Goal: Task Accomplishment & Management: Manage account settings

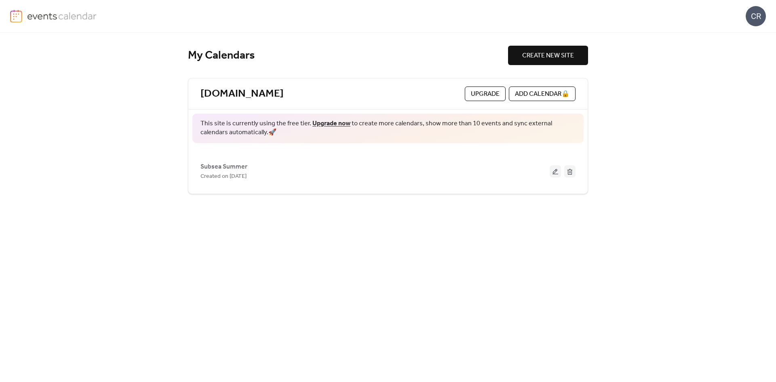
click at [758, 17] on div "CR" at bounding box center [756, 16] width 20 height 20
click at [747, 35] on span "Account" at bounding box center [740, 37] width 24 height 10
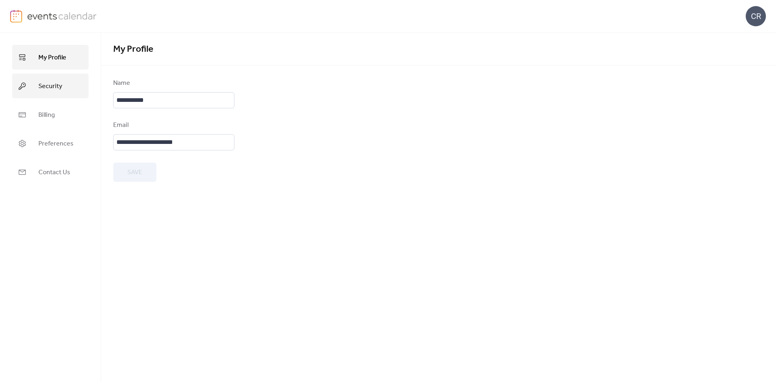
click at [44, 85] on span "Security" at bounding box center [50, 86] width 24 height 13
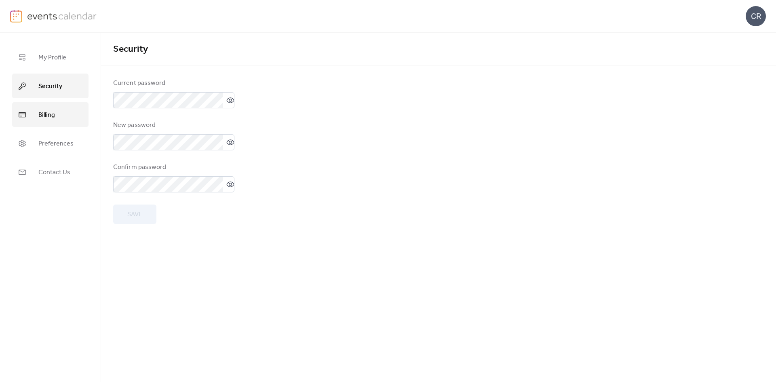
click at [45, 115] on span "Billing" at bounding box center [46, 115] width 17 height 13
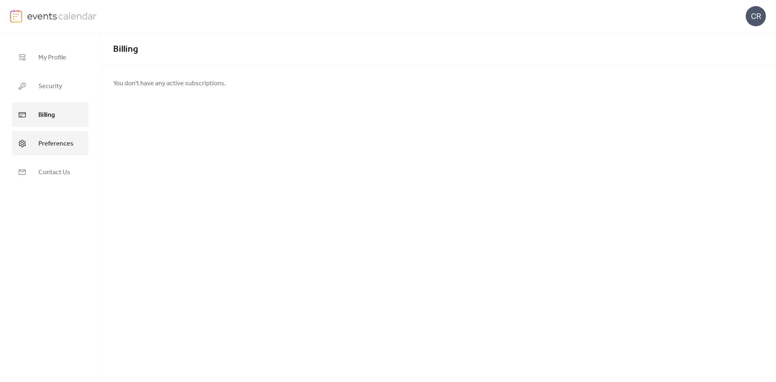
click at [45, 142] on span "Preferences" at bounding box center [55, 143] width 35 height 13
click at [48, 172] on span "Contact Us" at bounding box center [54, 172] width 32 height 13
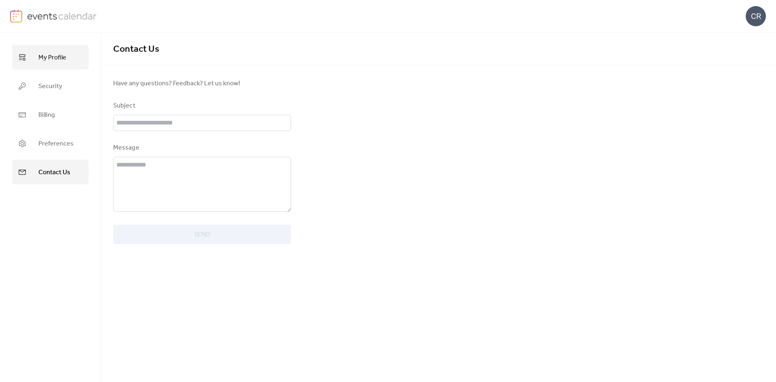
click at [57, 61] on span "My Profile" at bounding box center [52, 57] width 28 height 13
